Goal: Task Accomplishment & Management: Manage account settings

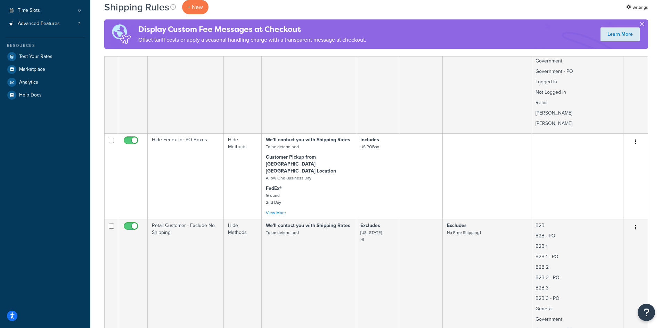
scroll to position [185, 0]
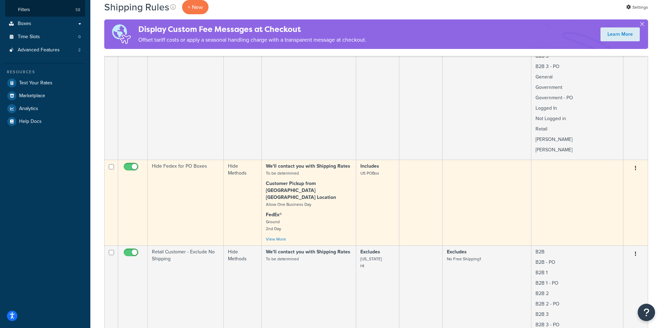
drag, startPoint x: 128, startPoint y: 166, endPoint x: 128, endPoint y: 171, distance: 4.6
click at [128, 166] on input "checkbox" at bounding box center [131, 168] width 19 height 9
checkbox input "false"
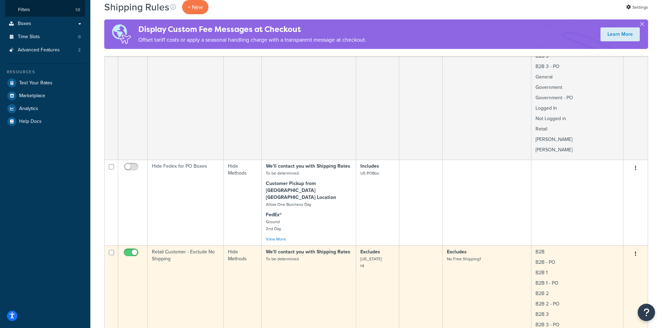
click at [126, 250] on input "checkbox" at bounding box center [131, 254] width 19 height 9
checkbox input "false"
checkbox input "true"
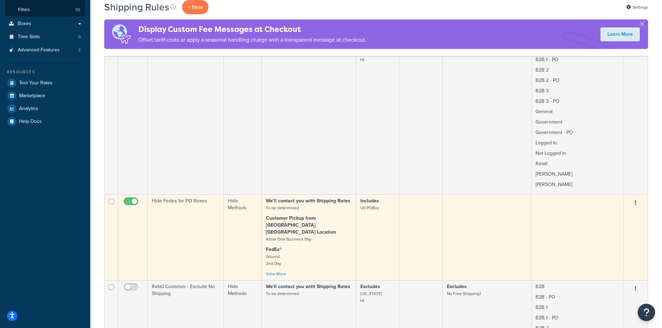
scroll to position [278, 0]
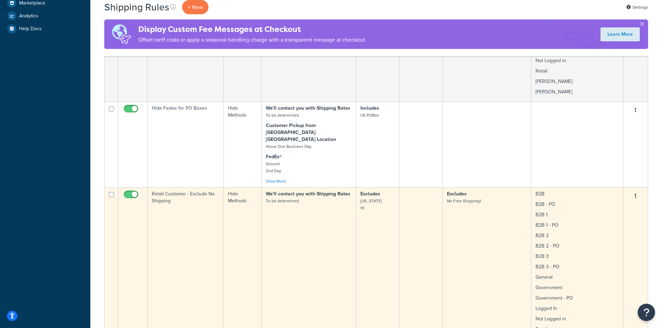
click at [126, 192] on input "checkbox" at bounding box center [131, 196] width 19 height 9
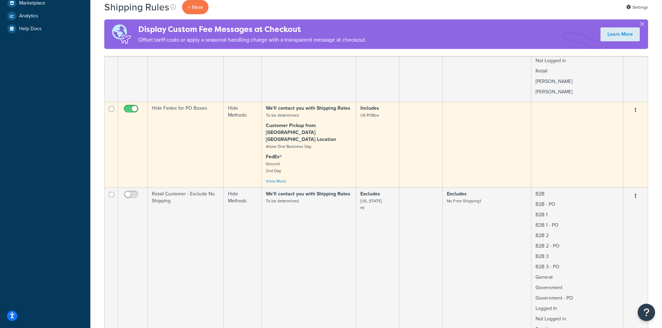
checkbox input "true"
click at [126, 110] on input "checkbox" at bounding box center [131, 110] width 19 height 9
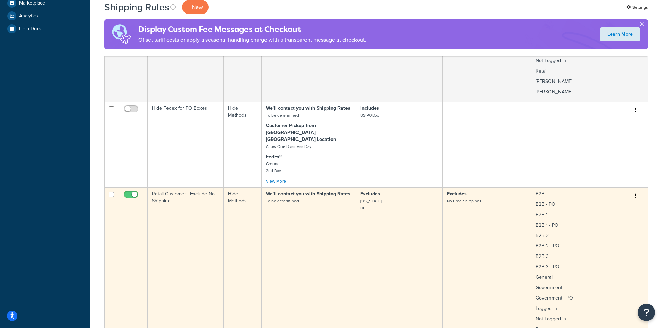
checkbox input "true"
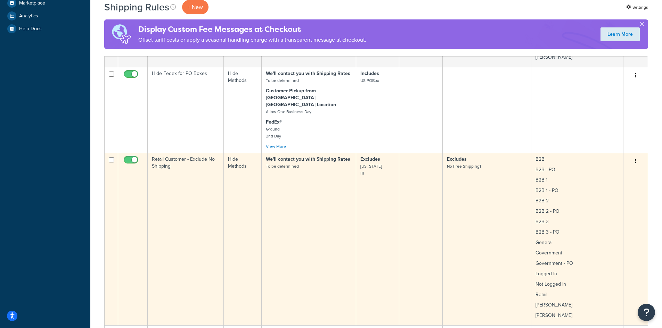
drag, startPoint x: 126, startPoint y: 152, endPoint x: 126, endPoint y: 156, distance: 4.2
click at [126, 157] on input "checkbox" at bounding box center [131, 161] width 19 height 9
checkbox input "true"
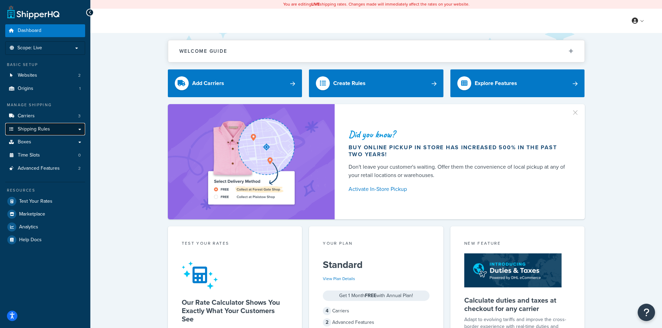
click at [40, 126] on span "Shipping Rules" at bounding box center [34, 129] width 32 height 6
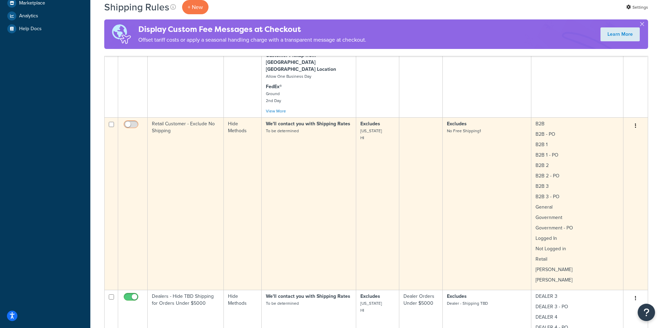
scroll to position [371, 0]
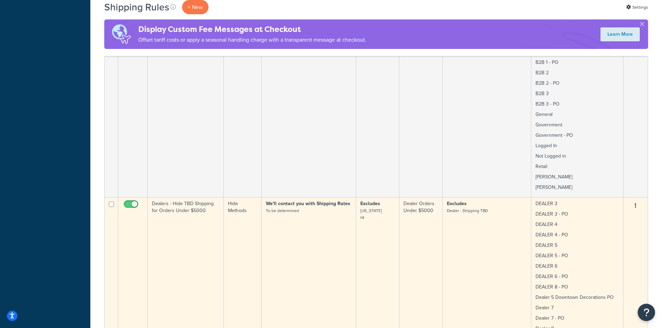
drag, startPoint x: 129, startPoint y: 195, endPoint x: 131, endPoint y: 216, distance: 21.6
click at [129, 202] on input "checkbox" at bounding box center [131, 206] width 19 height 9
checkbox input "false"
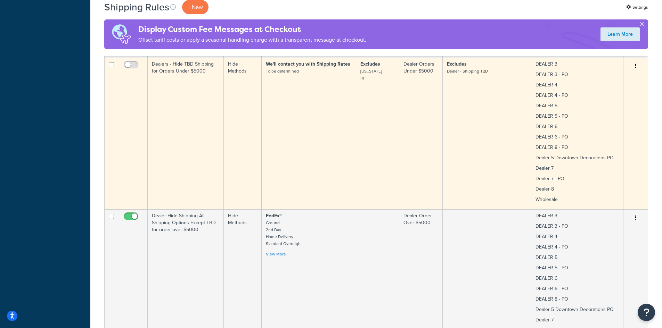
scroll to position [556, 0]
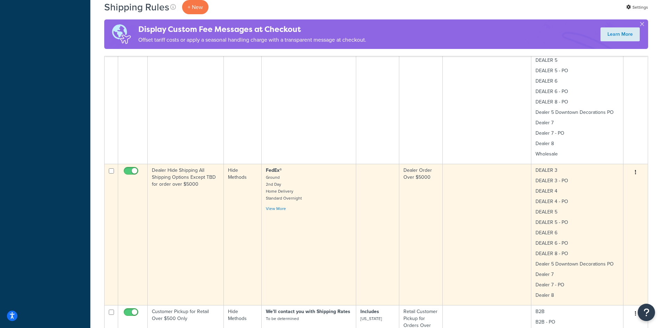
click at [127, 169] on input "checkbox" at bounding box center [131, 173] width 19 height 9
checkbox input "false"
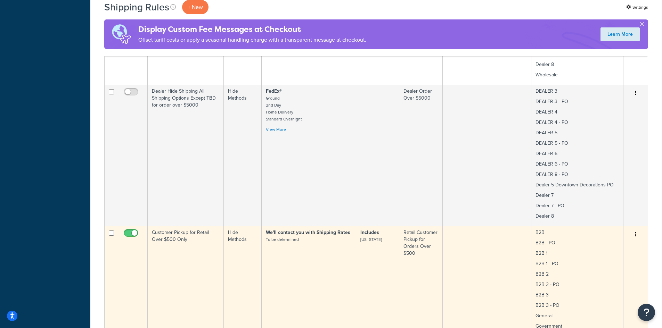
scroll to position [649, 0]
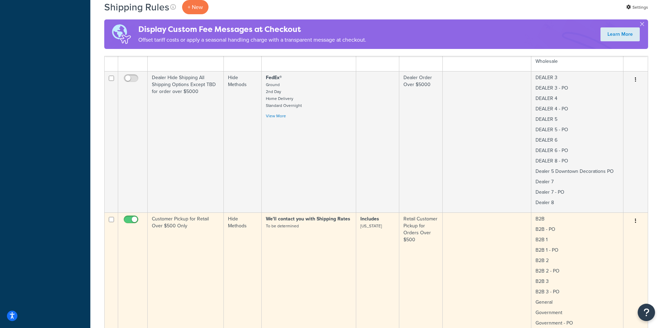
click at [126, 217] on input "checkbox" at bounding box center [131, 221] width 19 height 9
checkbox input "false"
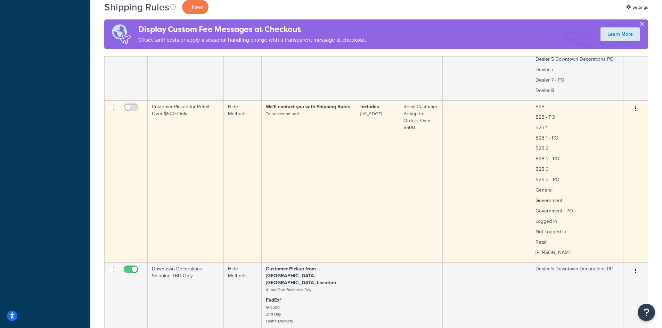
scroll to position [834, 0]
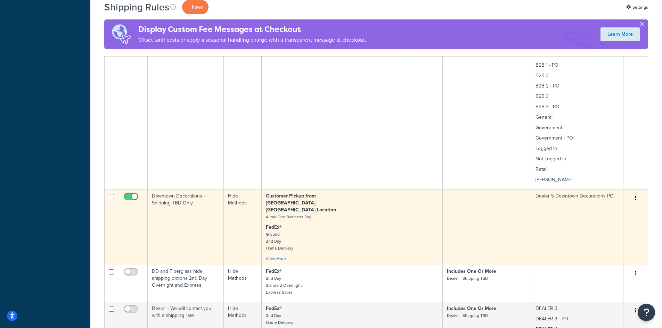
click at [128, 194] on input "checkbox" at bounding box center [131, 198] width 19 height 9
checkbox input "false"
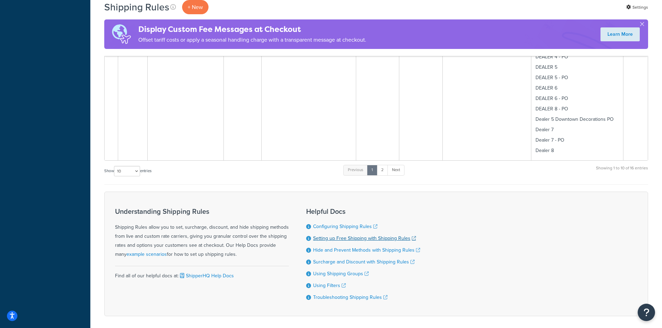
scroll to position [1285, 0]
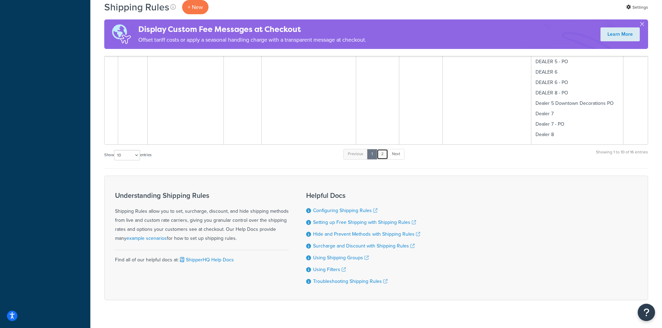
click at [387, 149] on link "2" at bounding box center [382, 154] width 11 height 10
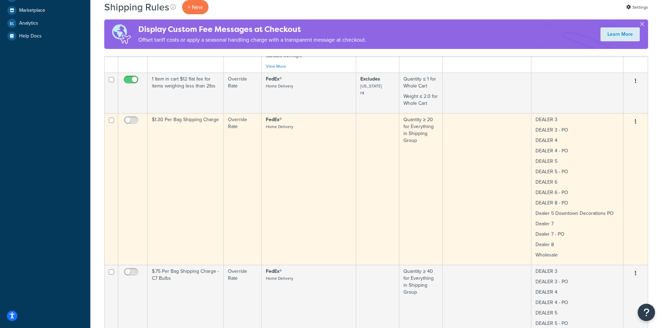
scroll to position [146, 0]
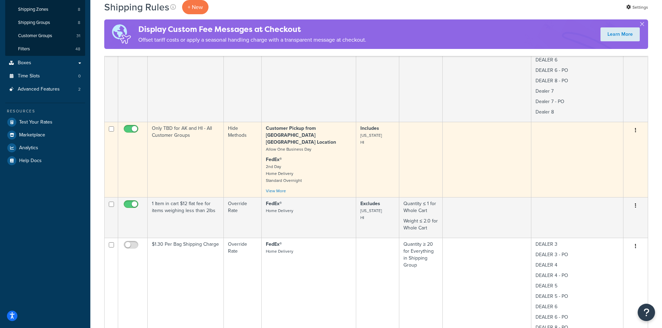
click at [128, 128] on input "checkbox" at bounding box center [131, 130] width 19 height 9
checkbox input "false"
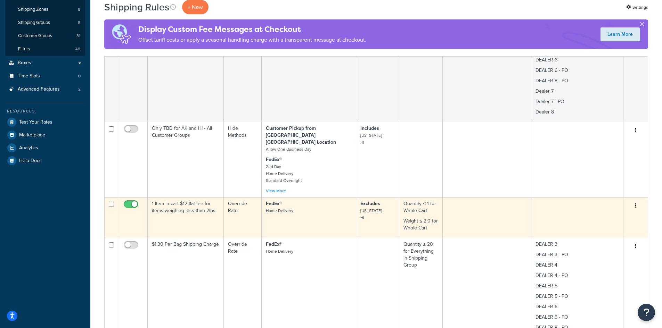
click at [124, 202] on input "checkbox" at bounding box center [131, 206] width 19 height 9
checkbox input "false"
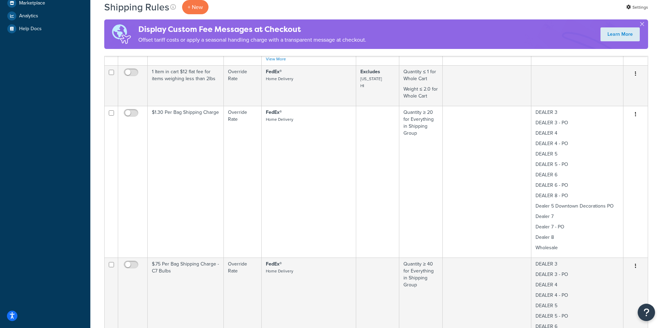
scroll to position [556, 0]
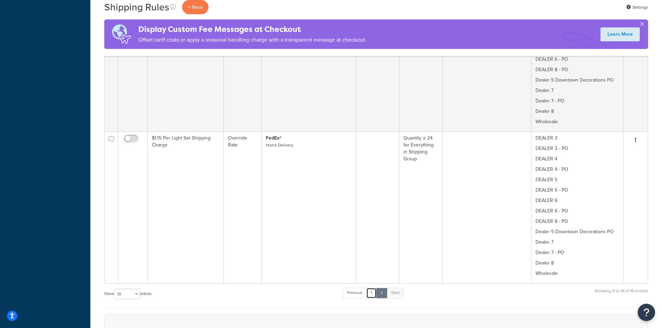
click at [371, 288] on link "1" at bounding box center [371, 293] width 10 height 10
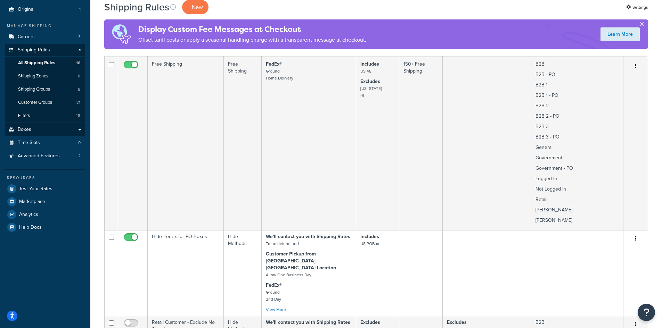
scroll to position [93, 0]
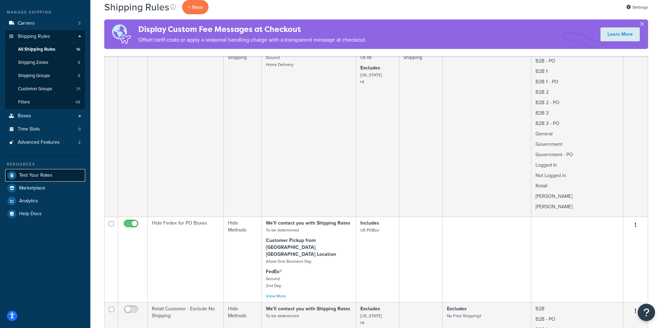
click at [41, 173] on span "Test Your Rates" at bounding box center [35, 176] width 33 height 6
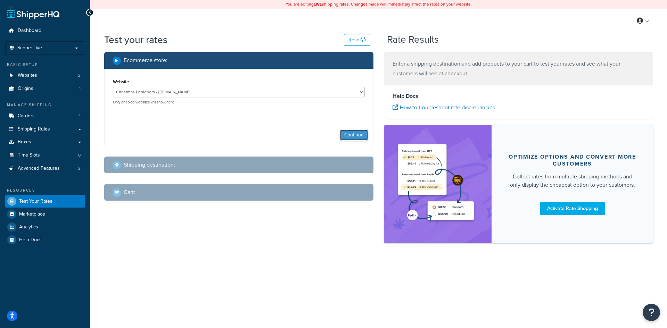
click at [352, 133] on button "Continue" at bounding box center [354, 135] width 28 height 11
select select "TX"
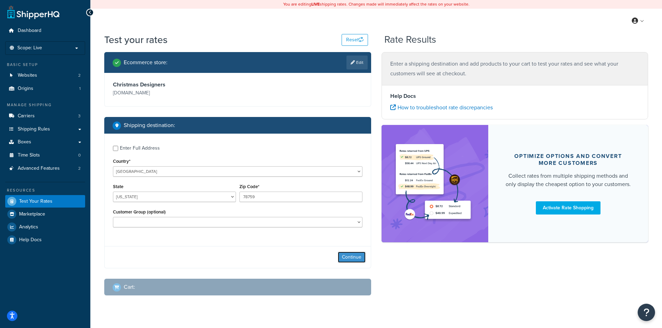
click at [355, 254] on button "Continue" at bounding box center [352, 257] width 28 height 11
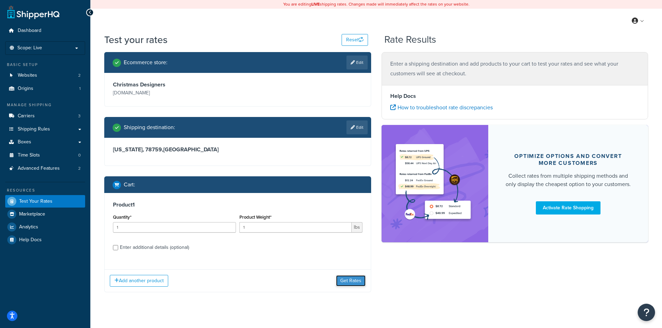
click at [350, 280] on button "Get Rates" at bounding box center [351, 281] width 30 height 11
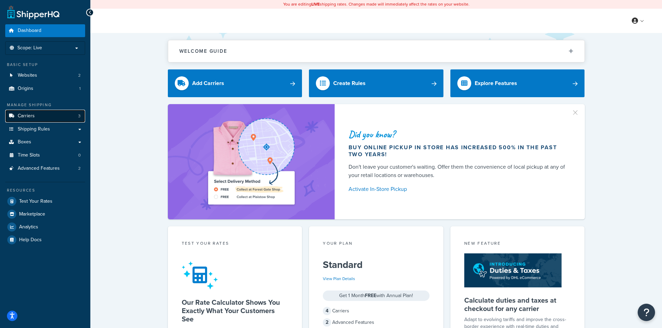
click at [33, 115] on span "Carriers" at bounding box center [26, 116] width 17 height 6
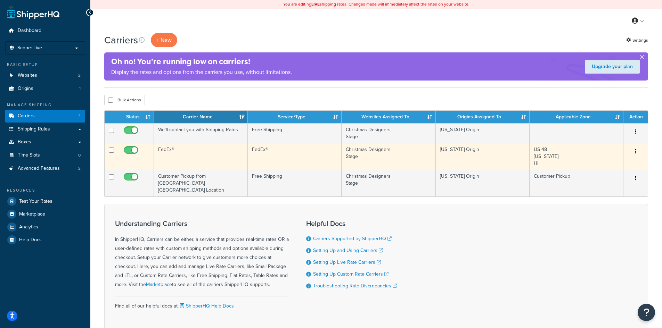
click at [637, 149] on button "button" at bounding box center [636, 151] width 10 height 11
click at [607, 166] on link "Edit" at bounding box center [607, 165] width 55 height 14
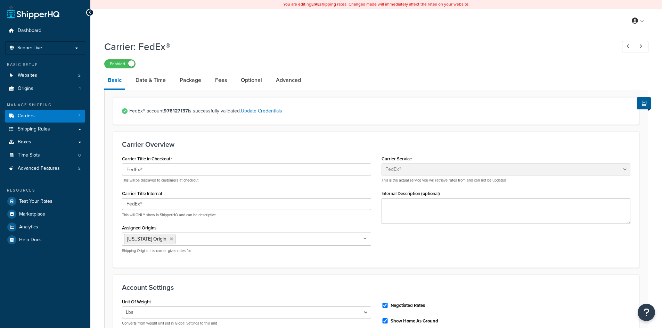
select select "fedEx"
select select "REGULAR_PICKUP"
select select "YOUR_PACKAGING"
click at [28, 128] on span "Shipping Rules" at bounding box center [34, 129] width 32 height 6
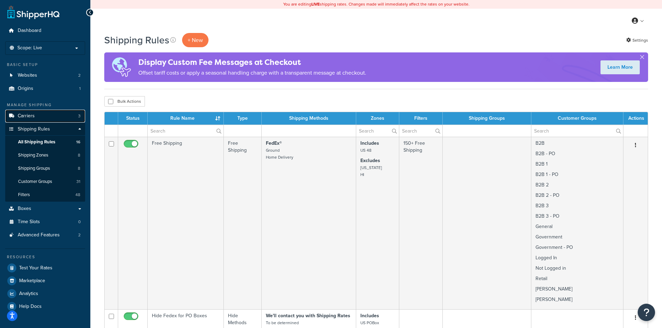
click at [43, 114] on link "Carriers 3" at bounding box center [45, 116] width 80 height 13
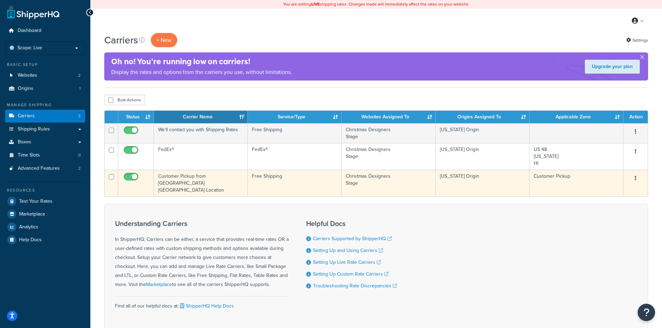
click at [635, 179] on icon "button" at bounding box center [635, 178] width 1 height 5
click at [615, 189] on link "Edit" at bounding box center [607, 192] width 55 height 14
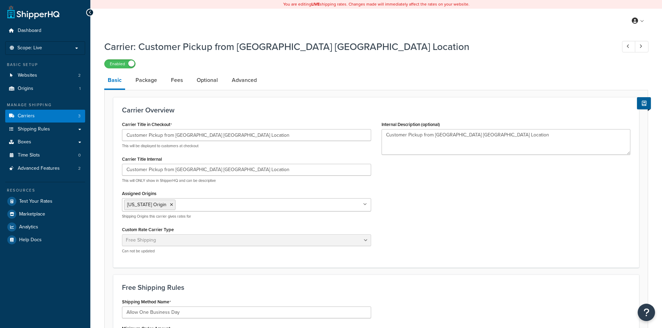
select select "free"
click at [147, 81] on link "Package" at bounding box center [146, 80] width 28 height 17
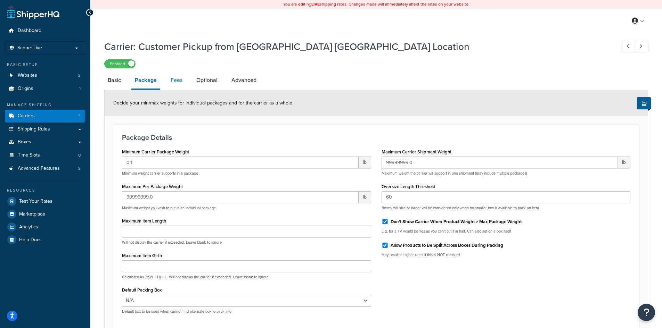
click at [181, 81] on link "Fees" at bounding box center [176, 80] width 19 height 17
select select "AFTER"
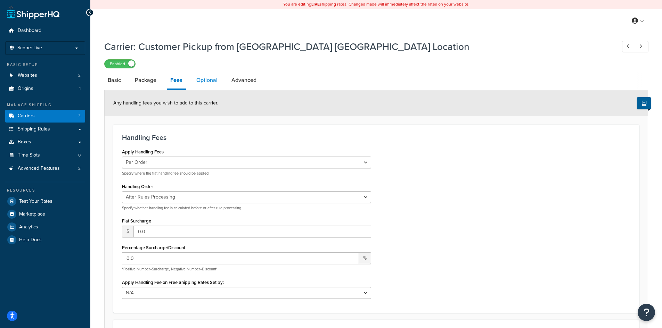
click at [204, 80] on link "Optional" at bounding box center [207, 80] width 28 height 17
select select "39365"
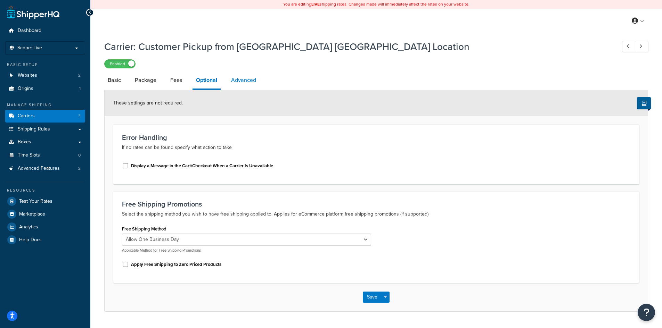
click at [244, 79] on link "Advanced" at bounding box center [244, 80] width 32 height 17
select select "false"
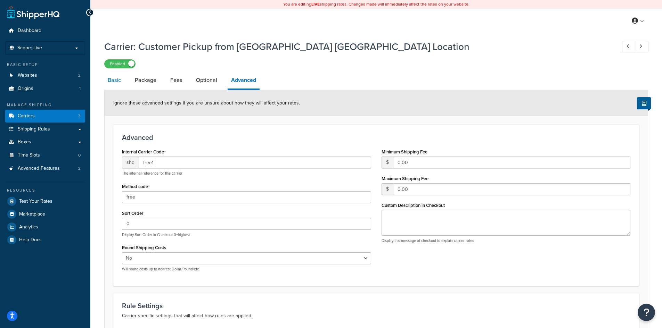
click at [119, 83] on link "Basic" at bounding box center [114, 80] width 20 height 17
select select "free"
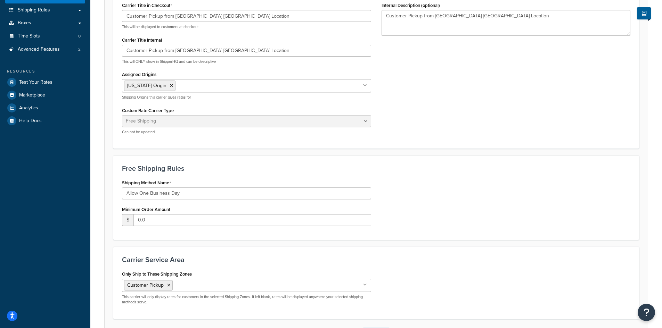
scroll to position [174, 0]
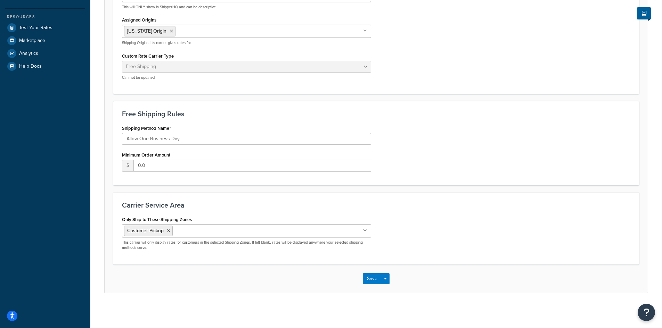
click at [364, 231] on icon at bounding box center [365, 231] width 4 height 4
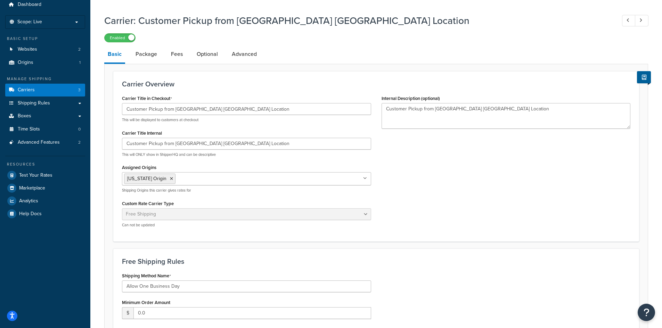
scroll to position [0, 0]
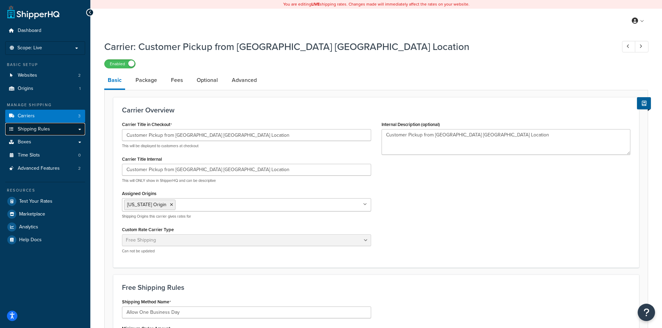
click at [60, 129] on link "Shipping Rules" at bounding box center [45, 129] width 80 height 13
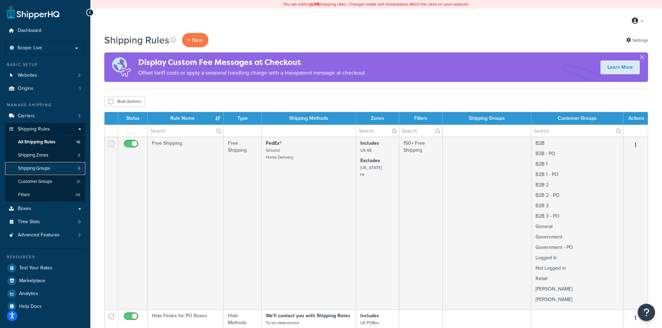
click at [48, 167] on span "Shipping Groups" at bounding box center [34, 169] width 32 height 6
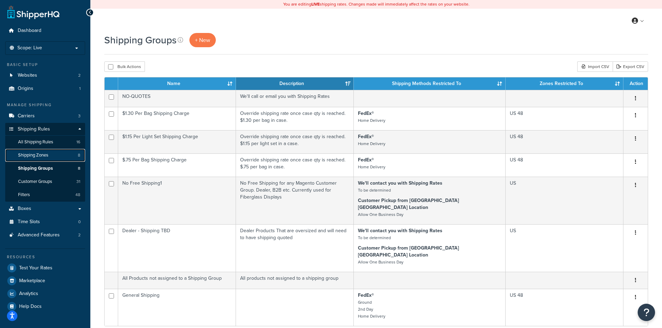
click at [30, 155] on span "Shipping Zones" at bounding box center [33, 156] width 30 height 6
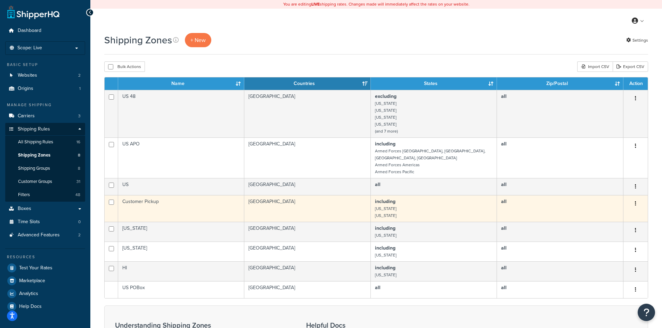
click at [166, 200] on td "Customer Pickup" at bounding box center [181, 208] width 126 height 27
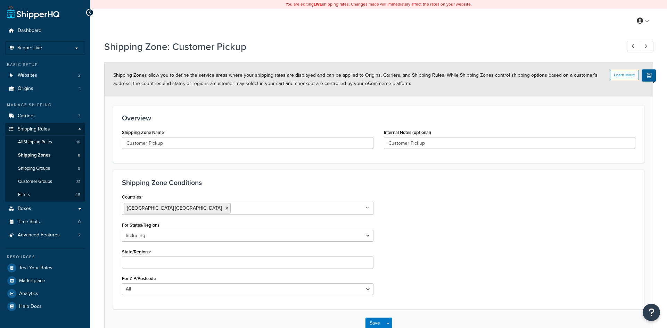
select select "including"
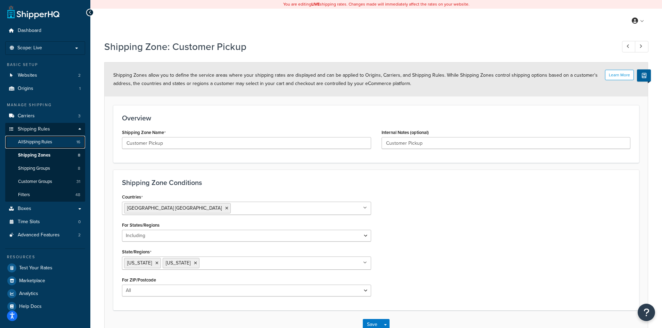
click at [36, 139] on span "All Shipping Rules" at bounding box center [35, 142] width 34 height 6
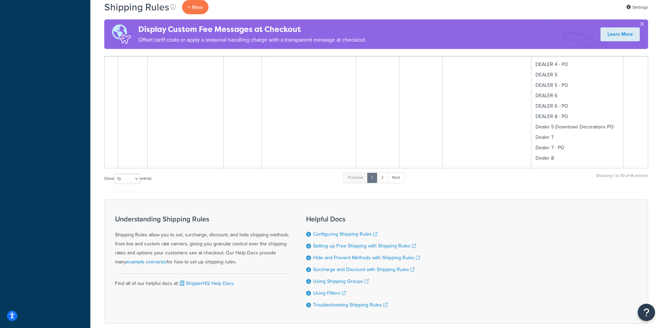
scroll to position [1285, 0]
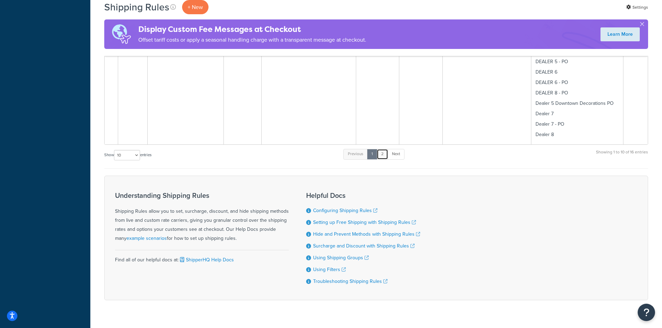
click at [383, 149] on link "2" at bounding box center [382, 154] width 11 height 10
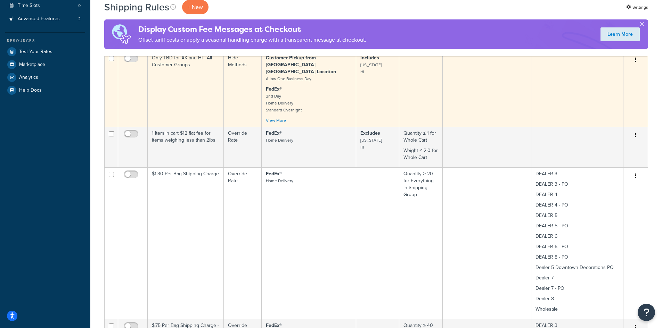
scroll to position [239, 0]
